Goal: Information Seeking & Learning: Learn about a topic

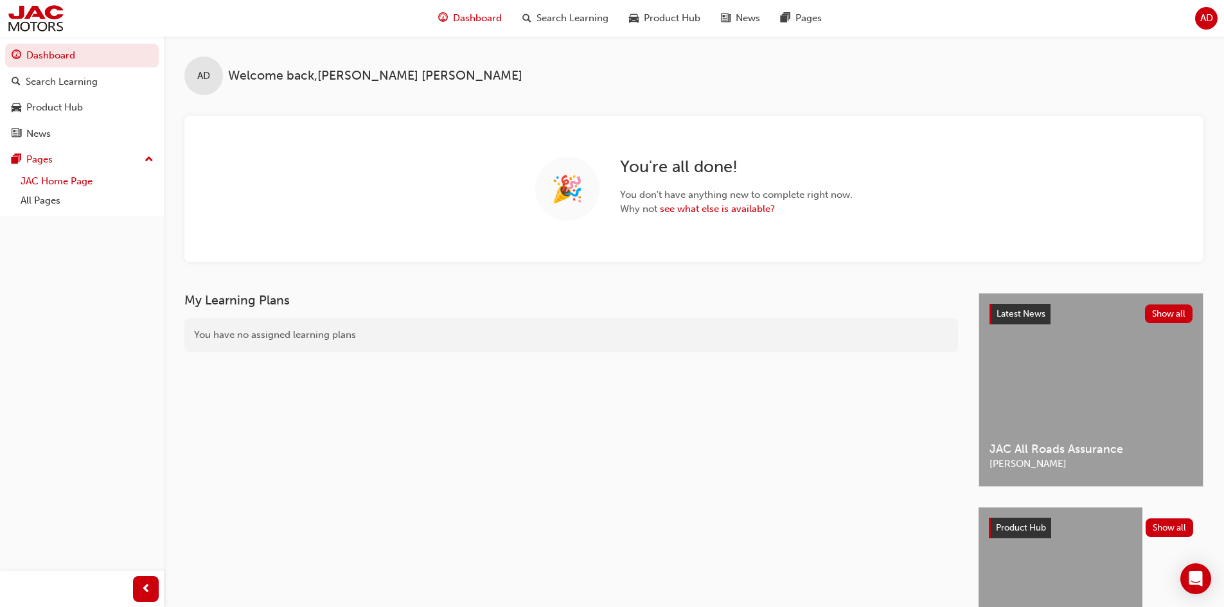
click at [46, 179] on link "JAC Home Page" at bounding box center [86, 182] width 143 height 20
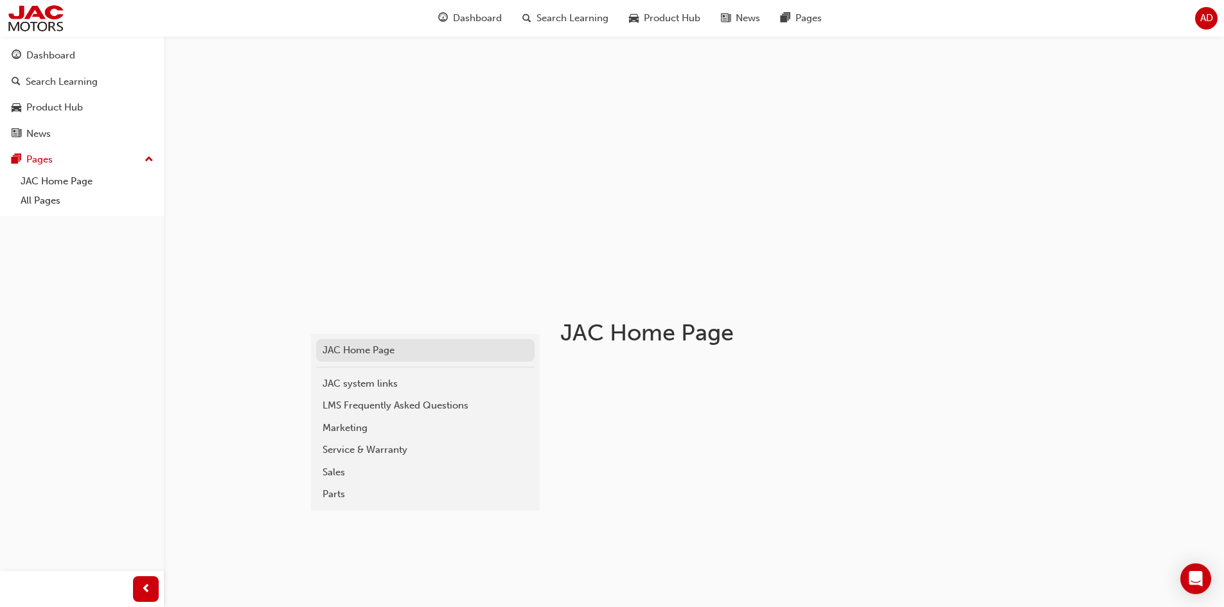
click at [362, 357] on div "JAC Home Page" at bounding box center [425, 350] width 206 height 15
click at [46, 109] on div "Product Hub" at bounding box center [54, 107] width 57 height 15
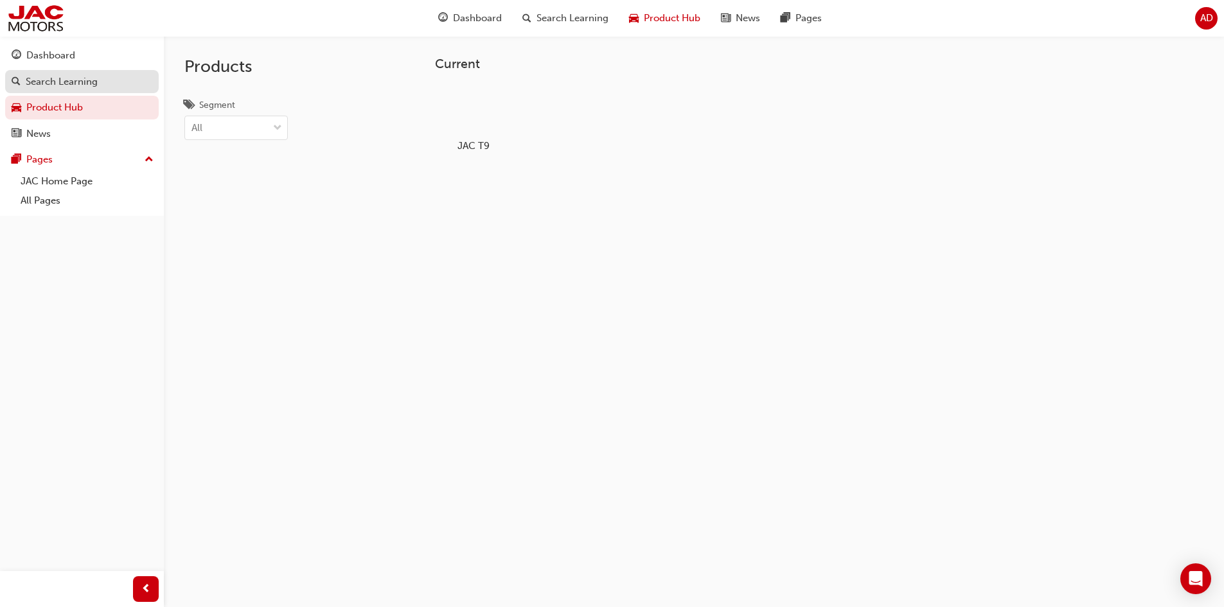
click at [64, 86] on div "Search Learning" at bounding box center [62, 82] width 72 height 15
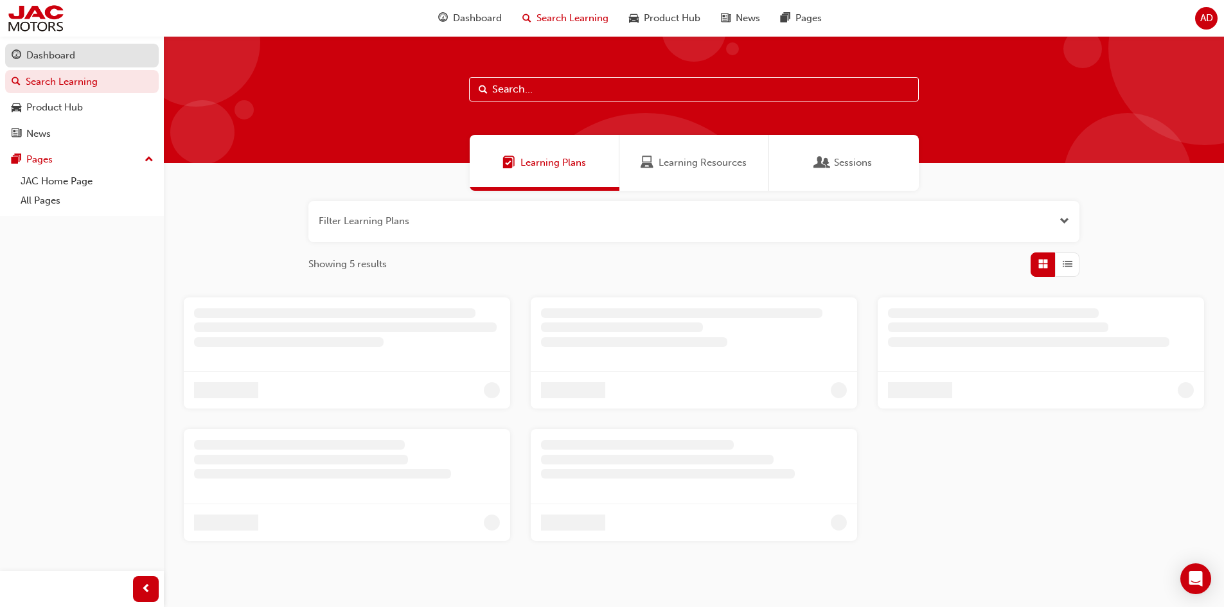
click at [58, 53] on div "Dashboard" at bounding box center [50, 55] width 49 height 15
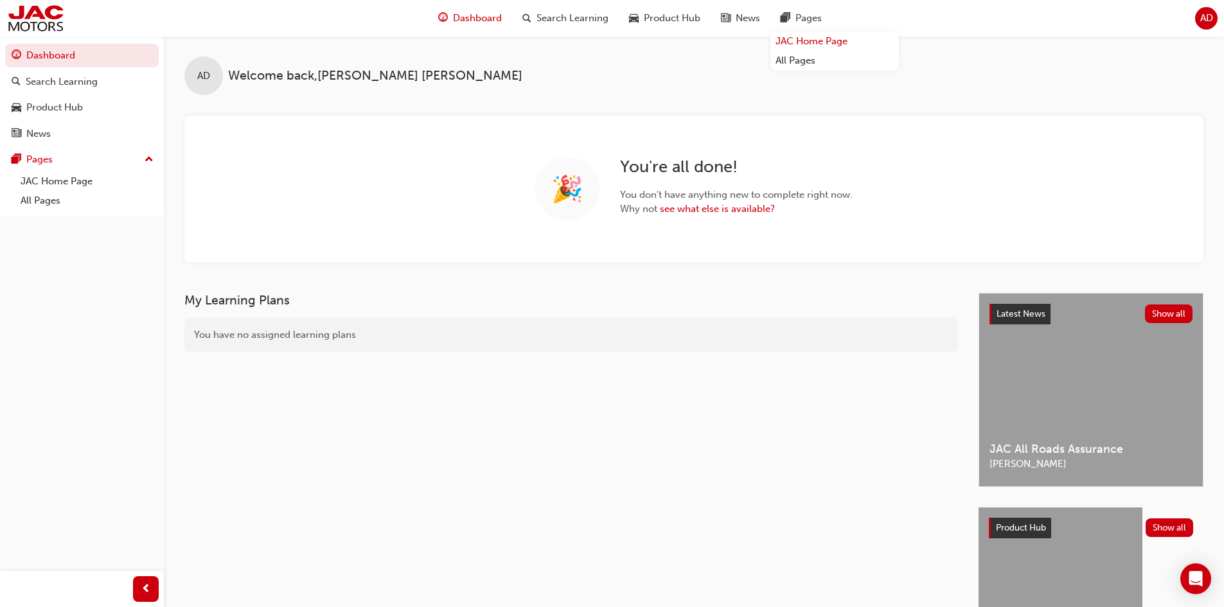
click at [808, 41] on link "JAC Home Page" at bounding box center [834, 41] width 128 height 20
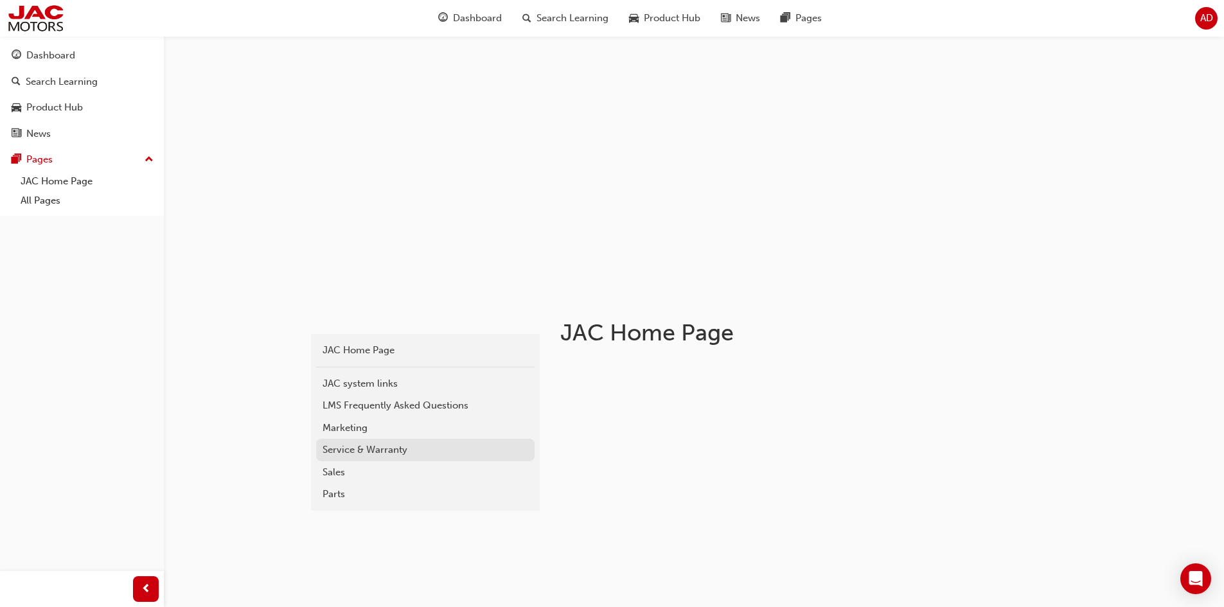
click at [348, 446] on div "Service & Warranty" at bounding box center [425, 450] width 206 height 15
